Goal: Task Accomplishment & Management: Use online tool/utility

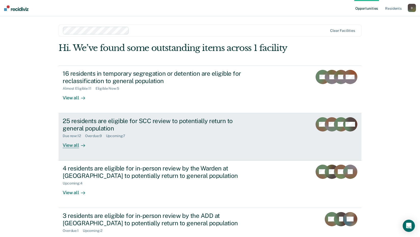
click at [73, 147] on div "View all" at bounding box center [77, 143] width 29 height 10
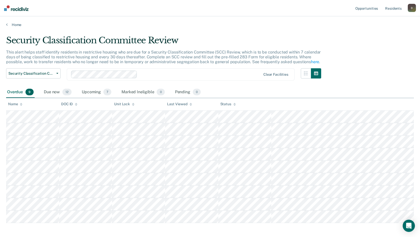
scroll to position [23, 0]
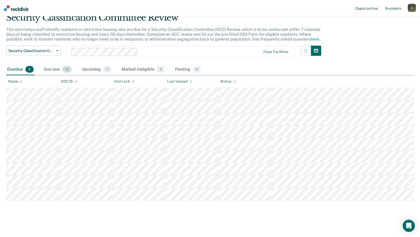
click at [51, 70] on div "Due now 12" at bounding box center [58, 69] width 30 height 11
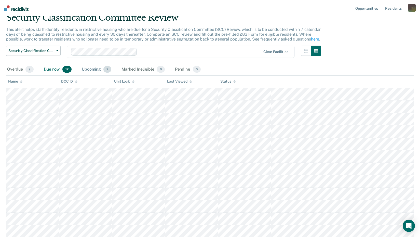
click at [85, 70] on div "Upcoming 7" at bounding box center [97, 69] width 32 height 11
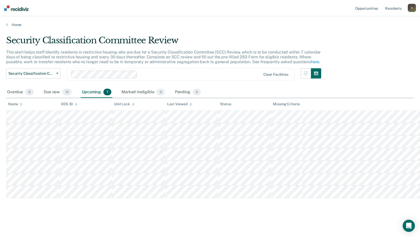
scroll to position [0, 0]
click at [13, 28] on main "Security Classification Committee Review This alert helps staff identify reside…" at bounding box center [212, 131] width 424 height 208
click at [14, 27] on link "Home" at bounding box center [211, 24] width 411 height 5
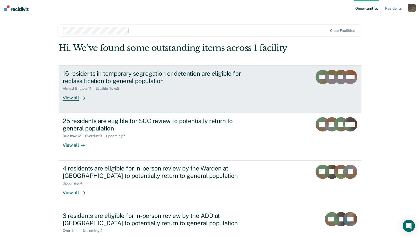
click at [75, 98] on div "View all" at bounding box center [77, 96] width 29 height 10
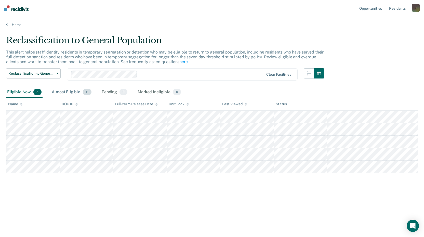
click at [65, 91] on div "Almost Eligible 11" at bounding box center [72, 92] width 42 height 11
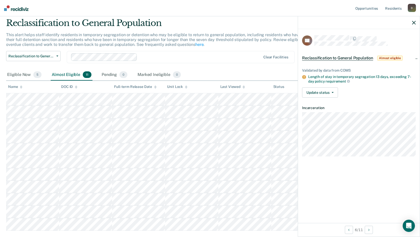
scroll to position [25, 0]
